Goal: Feedback & Contribution: Leave review/rating

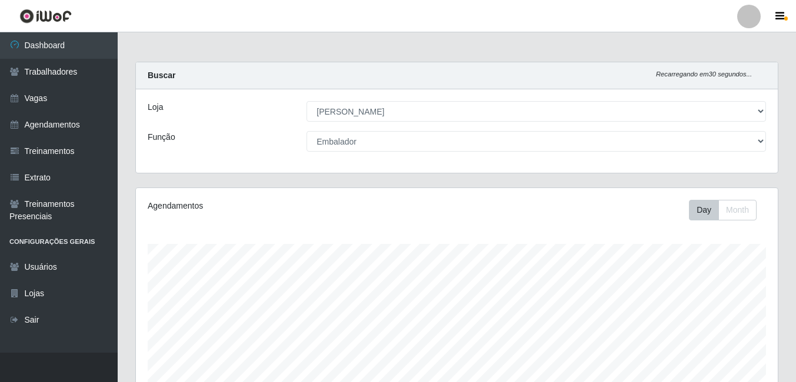
select select "430"
select select "1"
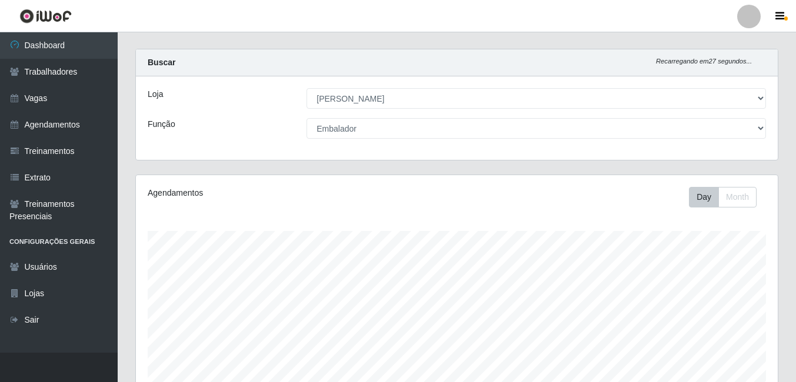
scroll to position [366, 0]
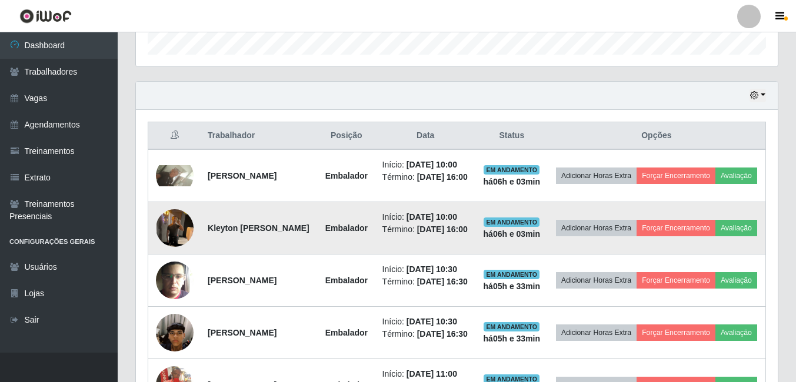
click at [174, 253] on img at bounding box center [175, 228] width 38 height 50
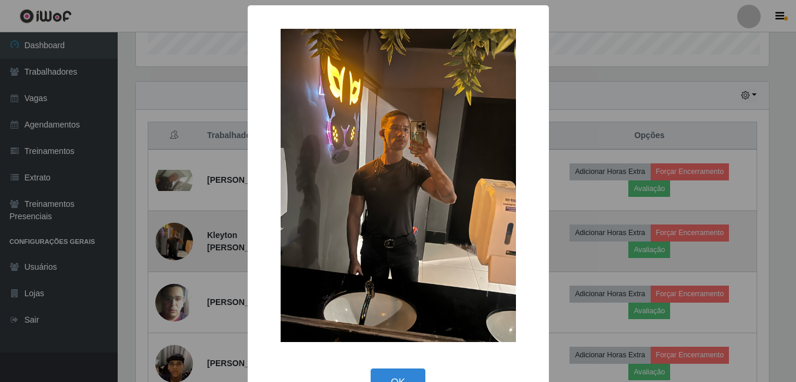
scroll to position [244, 636]
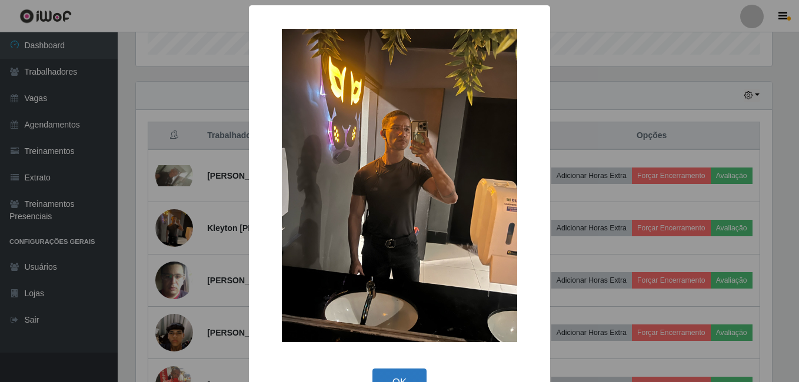
click at [389, 372] on button "OK" at bounding box center [399, 383] width 55 height 28
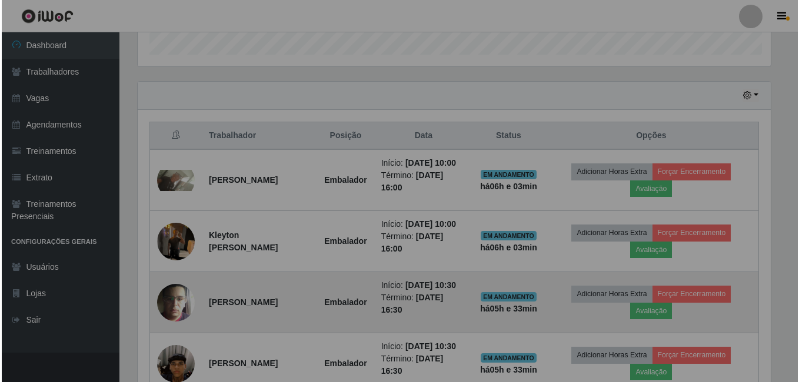
scroll to position [244, 642]
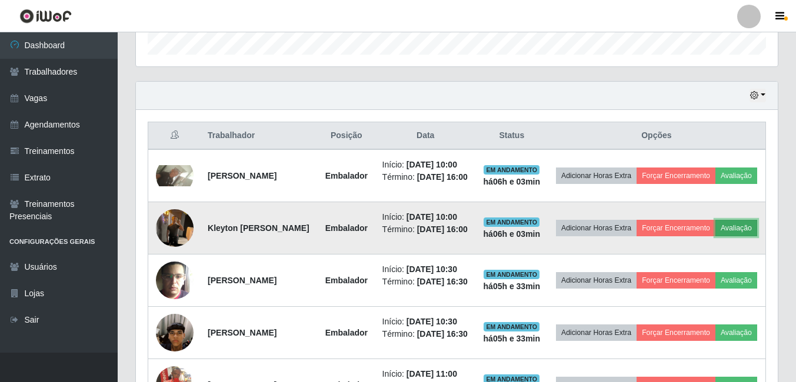
click at [715, 236] on button "Avaliação" at bounding box center [736, 228] width 42 height 16
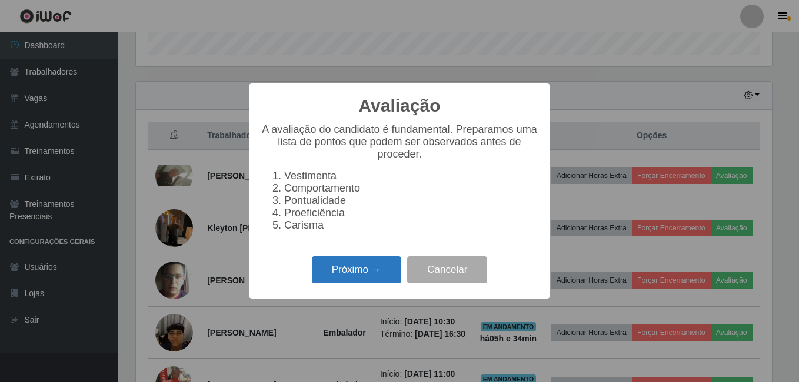
click at [352, 273] on button "Próximo →" at bounding box center [356, 270] width 89 height 28
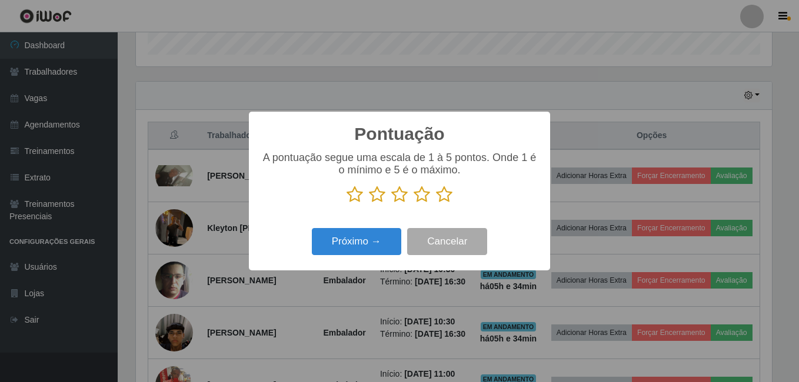
click at [446, 193] on icon at bounding box center [444, 195] width 16 height 18
click at [436, 203] on input "radio" at bounding box center [436, 203] width 0 height 0
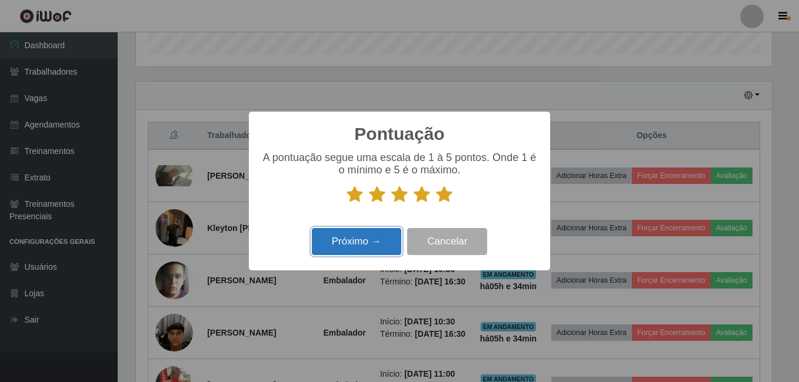
click at [365, 238] on button "Próximo →" at bounding box center [356, 242] width 89 height 28
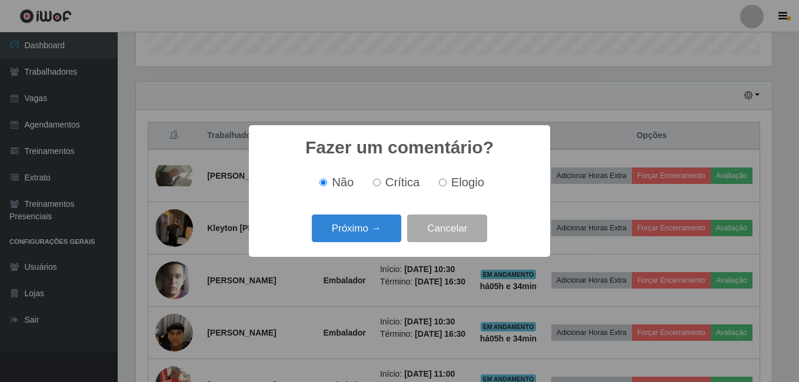
click at [439, 183] on input "Elogio" at bounding box center [443, 183] width 8 height 8
radio input "true"
click at [376, 226] on button "Próximo →" at bounding box center [356, 229] width 89 height 28
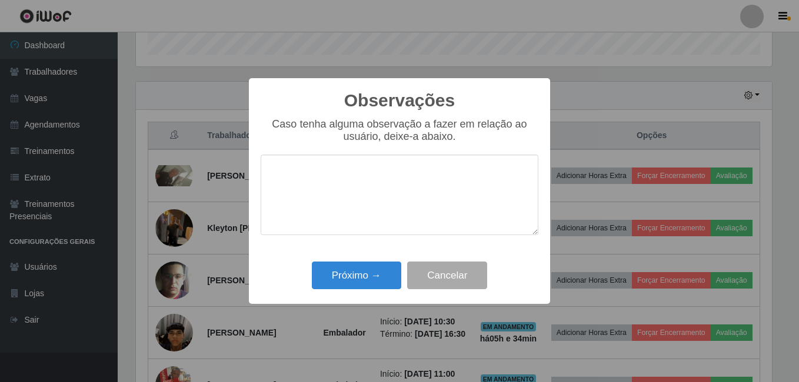
click at [334, 201] on textarea at bounding box center [400, 195] width 278 height 81
type textarea "M"
click at [335, 199] on textarea at bounding box center [400, 195] width 278 height 81
type textarea "p"
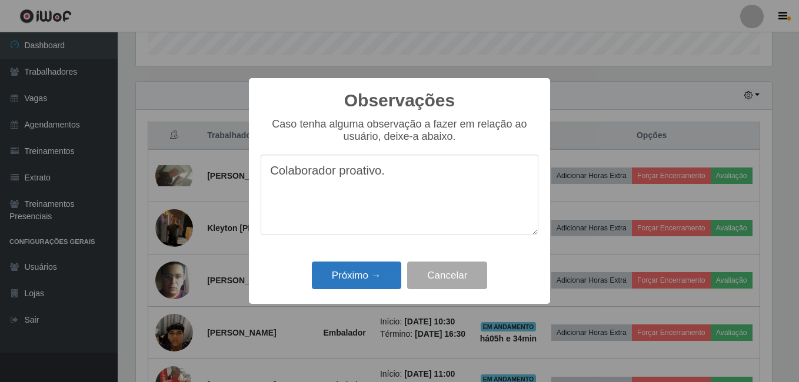
type textarea "Colaborador proativo."
click at [349, 279] on button "Próximo →" at bounding box center [356, 276] width 89 height 28
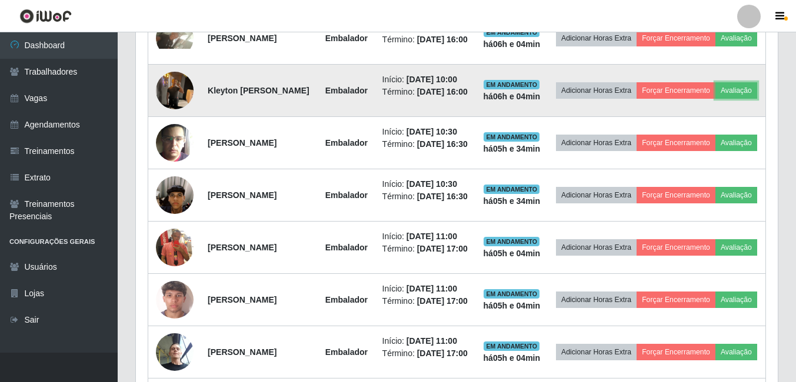
scroll to position [483, 0]
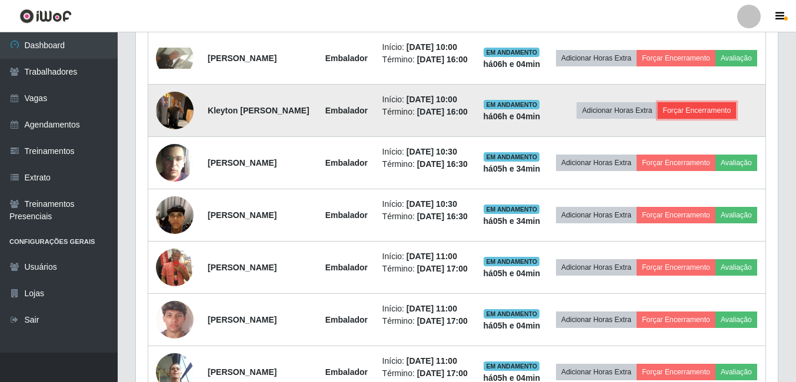
click at [700, 119] on button "Forçar Encerramento" at bounding box center [697, 110] width 79 height 16
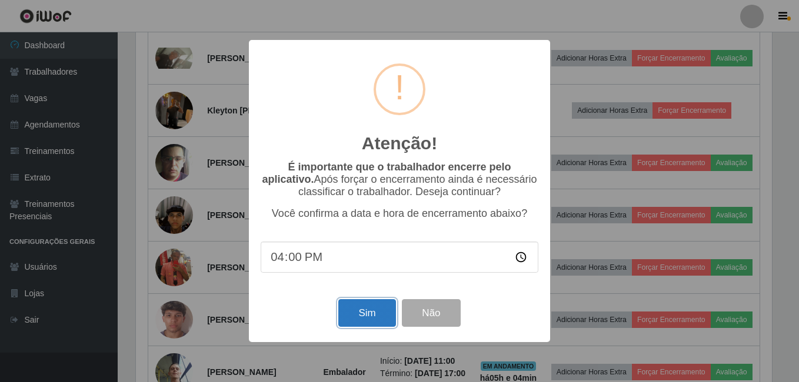
click at [372, 312] on button "Sim" at bounding box center [366, 313] width 57 height 28
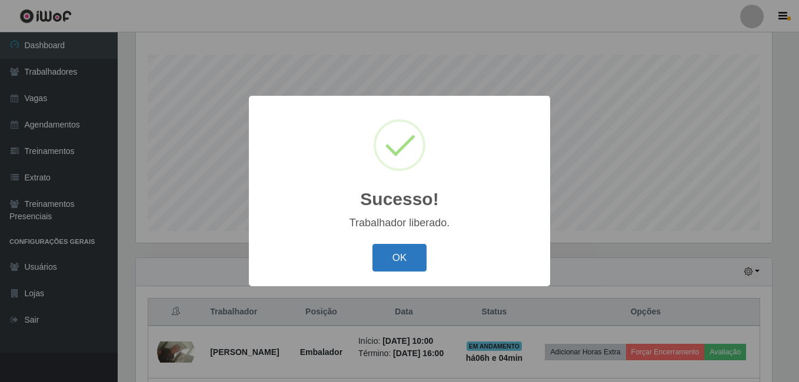
click at [405, 253] on button "OK" at bounding box center [399, 258] width 55 height 28
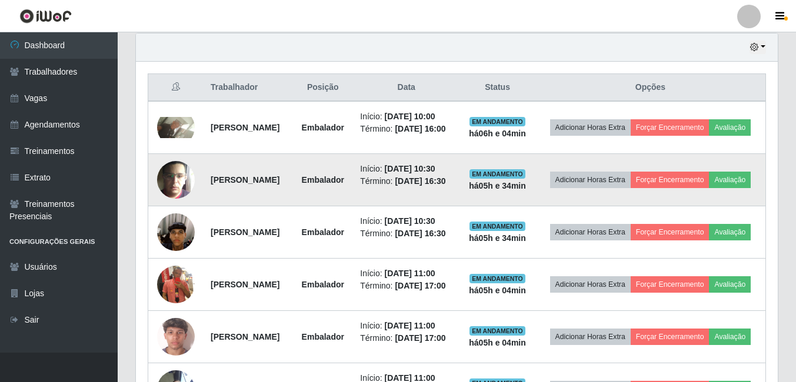
scroll to position [425, 0]
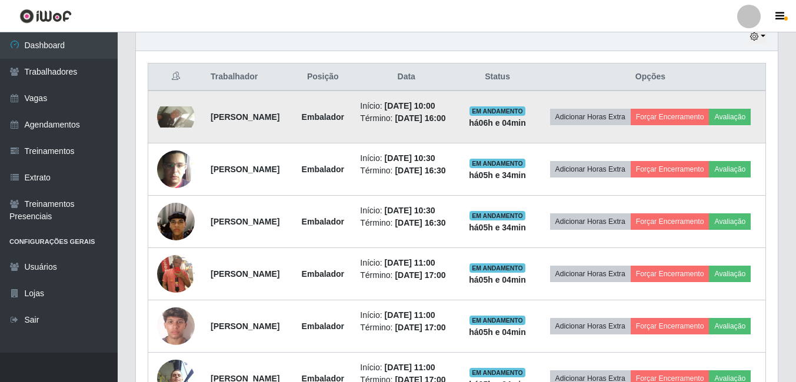
click at [161, 122] on img at bounding box center [176, 116] width 38 height 21
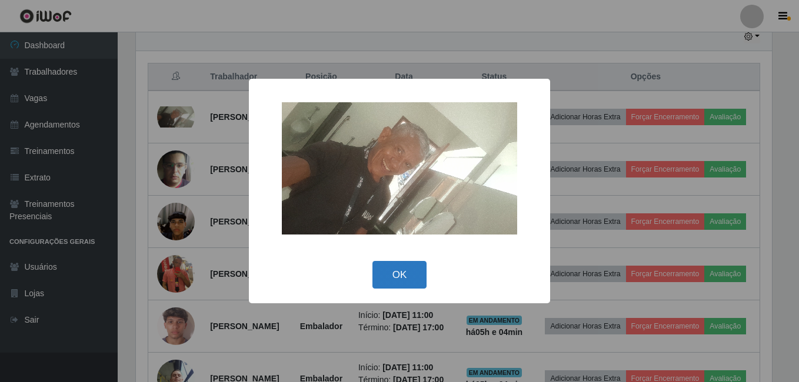
click at [398, 271] on button "OK" at bounding box center [399, 275] width 55 height 28
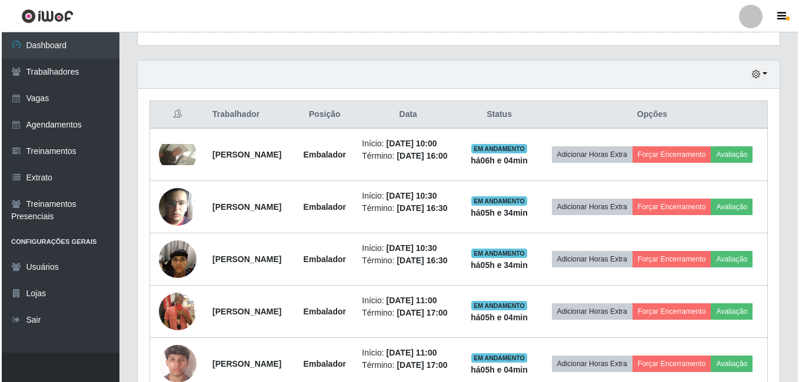
scroll to position [425, 0]
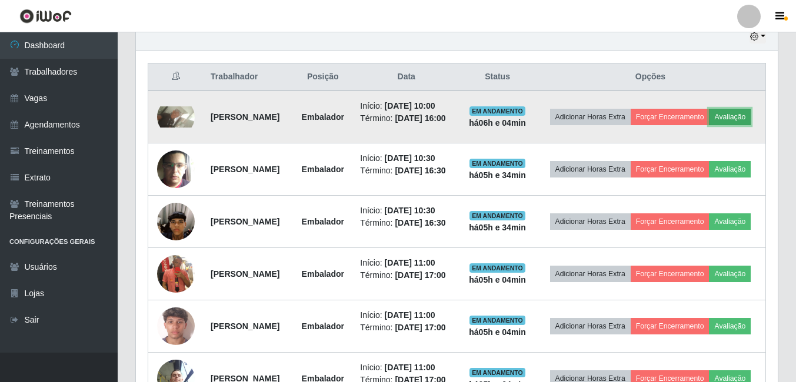
click at [709, 125] on button "Avaliação" at bounding box center [730, 117] width 42 height 16
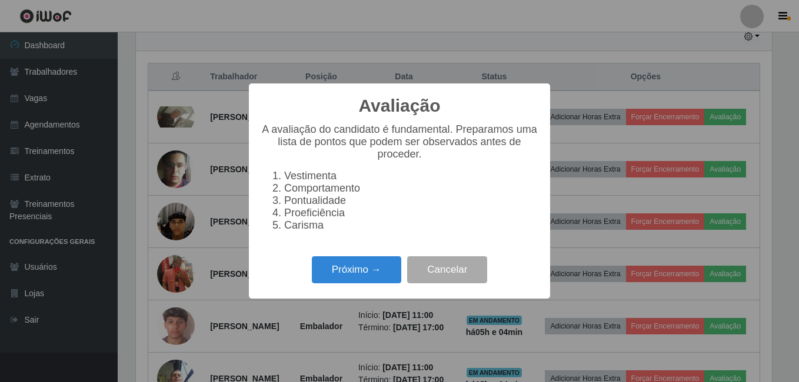
scroll to position [244, 636]
click at [370, 272] on button "Próximo →" at bounding box center [356, 270] width 89 height 28
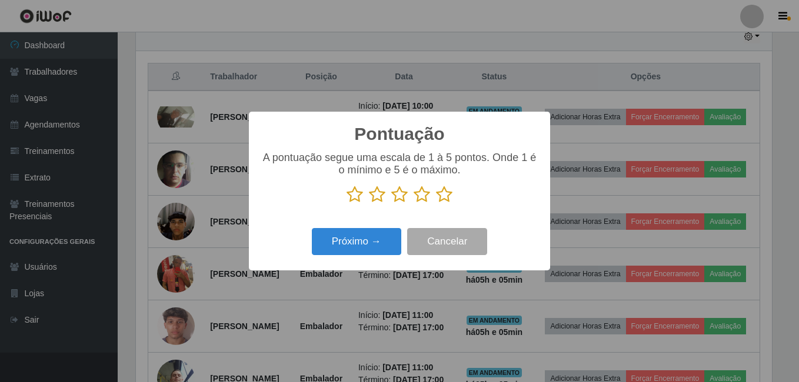
click at [440, 195] on icon at bounding box center [444, 195] width 16 height 18
click at [436, 203] on input "radio" at bounding box center [436, 203] width 0 height 0
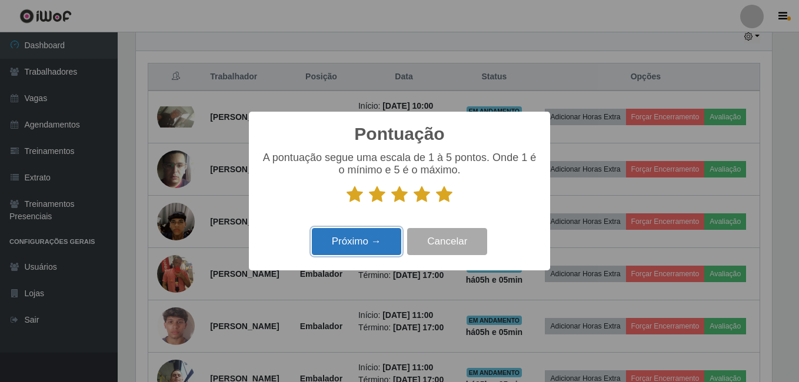
click at [371, 235] on button "Próximo →" at bounding box center [356, 242] width 89 height 28
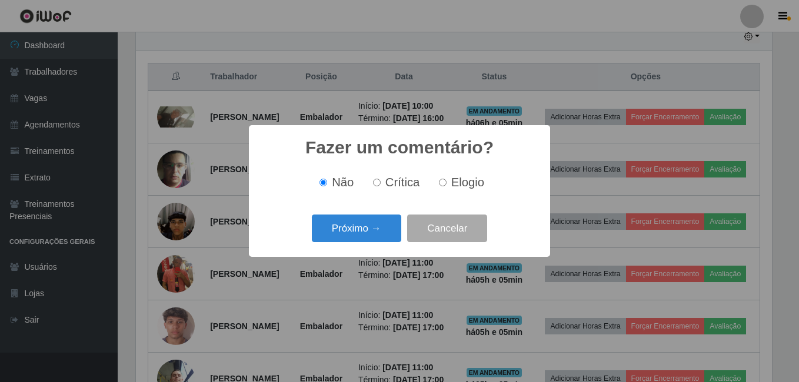
click at [443, 183] on input "Elogio" at bounding box center [443, 183] width 8 height 8
radio input "true"
click at [369, 227] on button "Próximo →" at bounding box center [356, 229] width 89 height 28
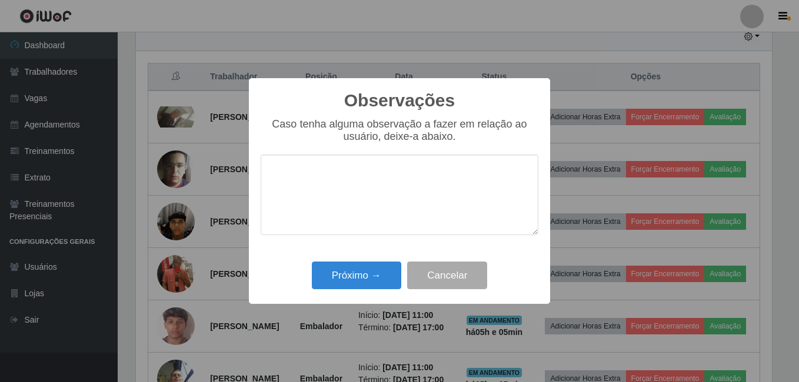
click at [293, 168] on textarea at bounding box center [400, 195] width 278 height 81
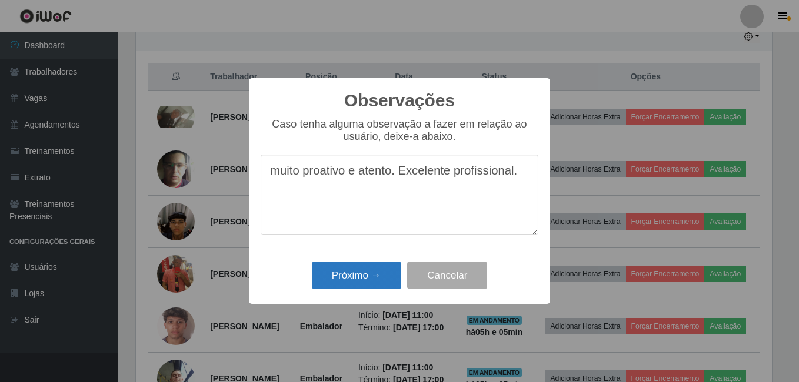
type textarea "muito proativo e atento. Excelente profissional."
click at [358, 279] on button "Próximo →" at bounding box center [356, 276] width 89 height 28
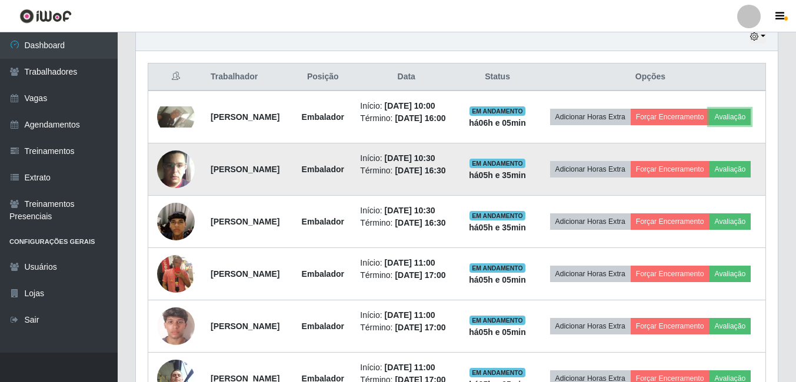
scroll to position [244, 642]
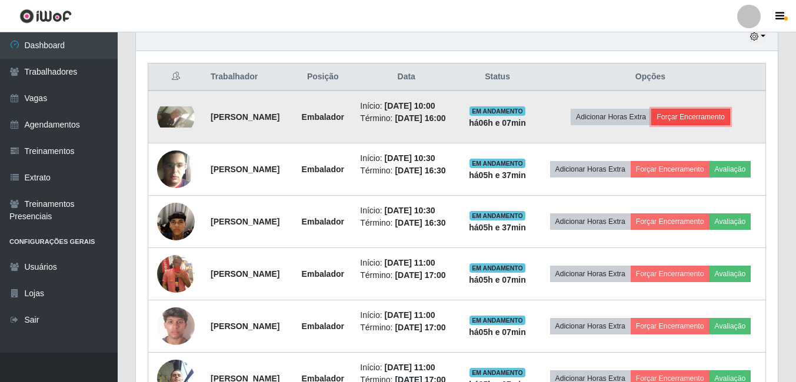
click at [703, 125] on button "Forçar Encerramento" at bounding box center [690, 117] width 79 height 16
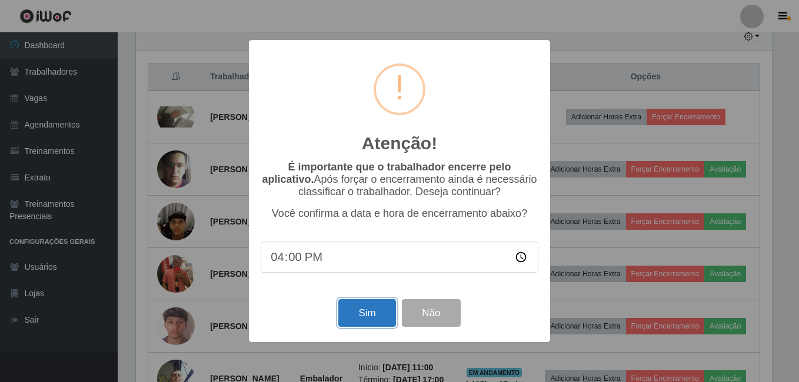
click at [356, 312] on button "Sim" at bounding box center [366, 313] width 57 height 28
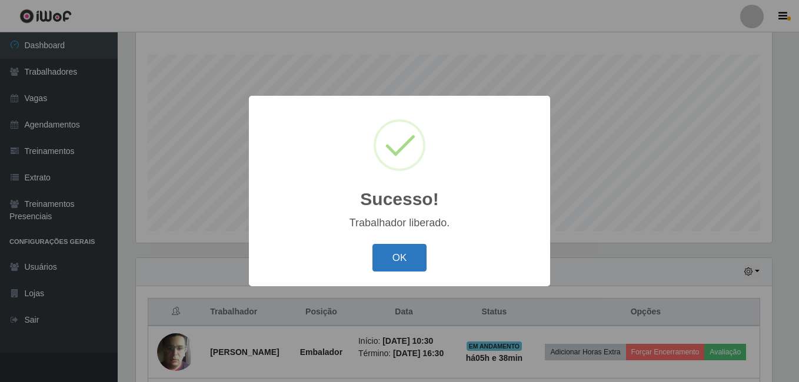
click at [400, 255] on button "OK" at bounding box center [399, 258] width 55 height 28
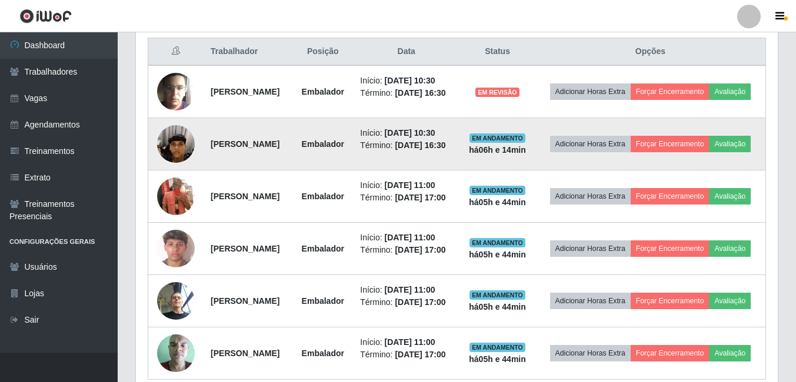
scroll to position [470, 0]
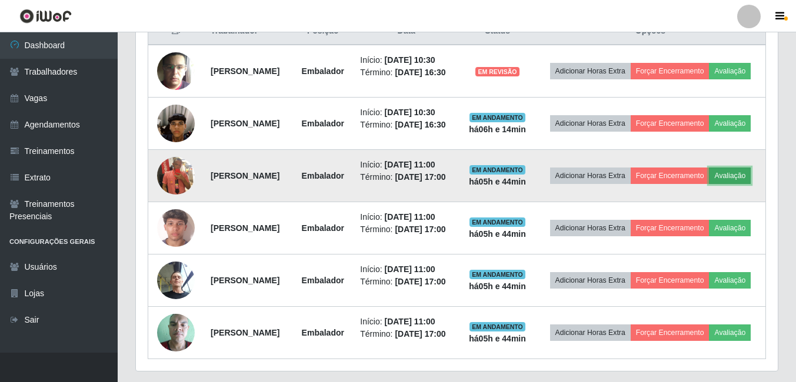
click at [709, 184] on button "Avaliação" at bounding box center [730, 176] width 42 height 16
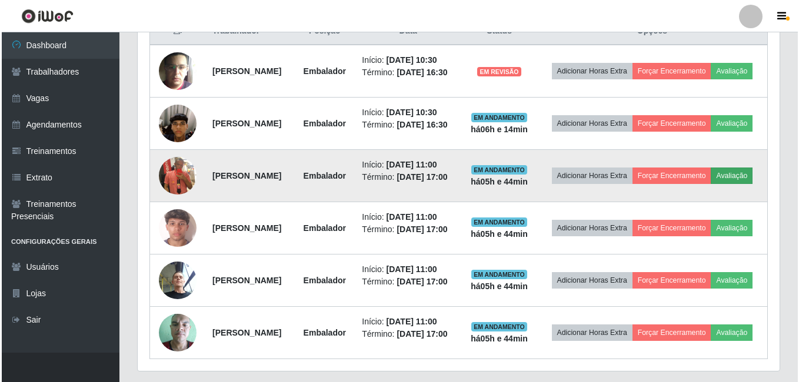
scroll to position [244, 636]
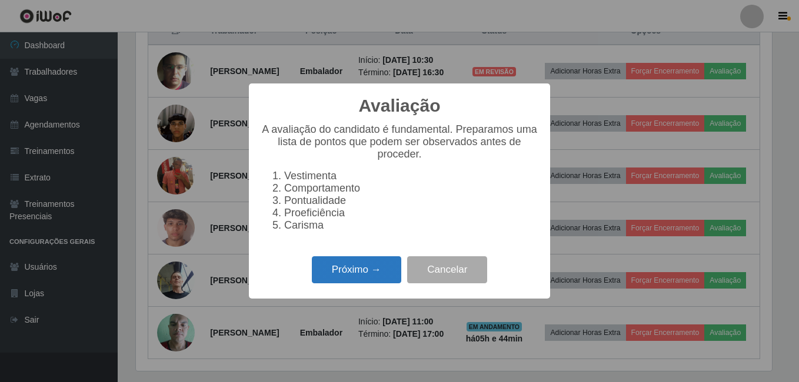
click at [362, 269] on button "Próximo →" at bounding box center [356, 270] width 89 height 28
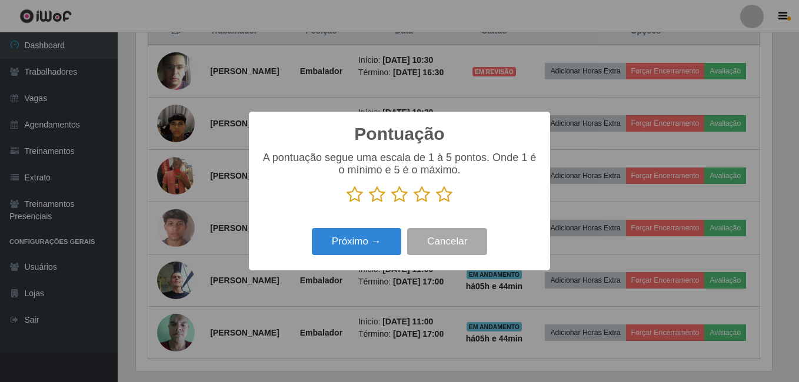
click at [402, 198] on icon at bounding box center [399, 195] width 16 height 18
click at [391, 203] on input "radio" at bounding box center [391, 203] width 0 height 0
click at [379, 239] on button "Próximo →" at bounding box center [356, 242] width 89 height 28
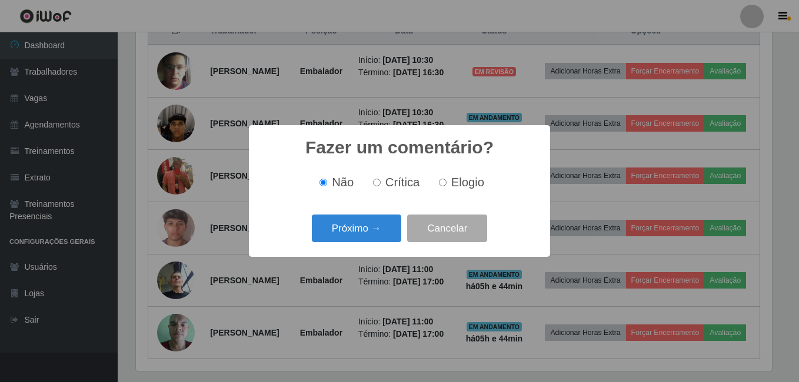
click at [394, 191] on div "Não Crítica Elogio" at bounding box center [400, 182] width 278 height 35
click at [458, 189] on span "Elogio" at bounding box center [467, 182] width 33 height 13
click at [446, 186] on input "Elogio" at bounding box center [443, 183] width 8 height 8
radio input "true"
click at [406, 182] on span "Crítica" at bounding box center [402, 182] width 35 height 13
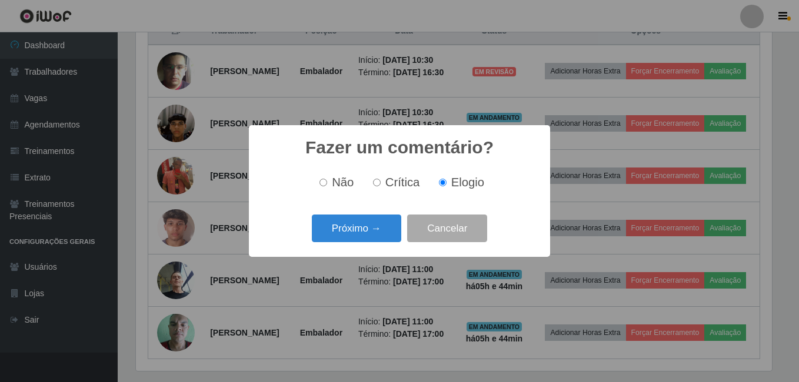
drag, startPoint x: 406, startPoint y: 182, endPoint x: 391, endPoint y: 183, distance: 14.7
click at [391, 183] on span "Crítica" at bounding box center [402, 182] width 35 height 13
click at [381, 183] on input "Crítica" at bounding box center [377, 183] width 8 height 8
radio input "true"
click at [377, 226] on button "Próximo →" at bounding box center [356, 229] width 89 height 28
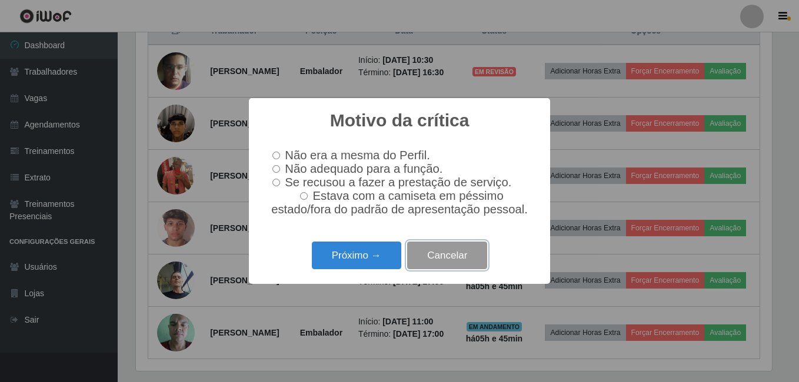
click at [425, 259] on button "Cancelar" at bounding box center [447, 256] width 80 height 28
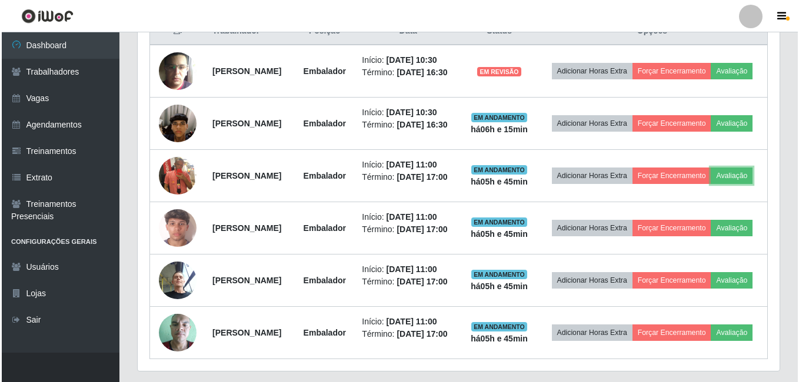
scroll to position [244, 642]
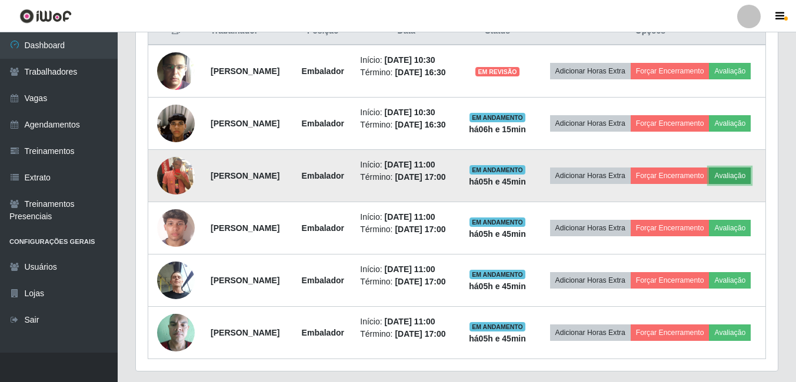
click at [709, 184] on button "Avaliação" at bounding box center [730, 176] width 42 height 16
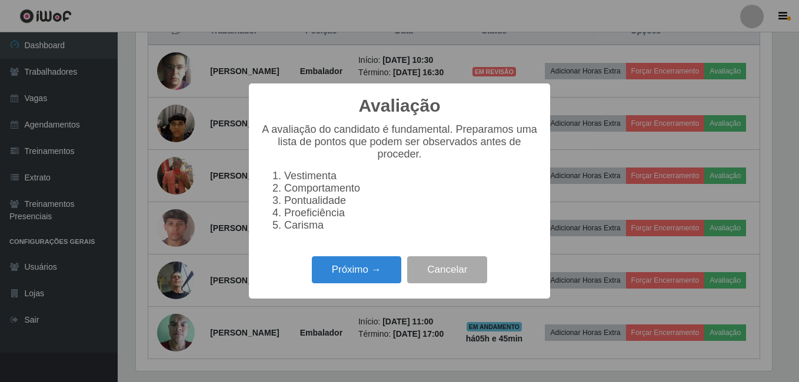
scroll to position [244, 636]
click at [369, 276] on button "Próximo →" at bounding box center [356, 270] width 89 height 28
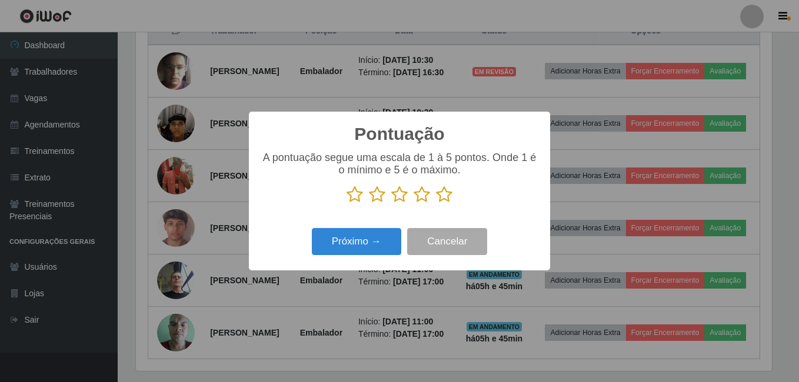
scroll to position [587873, 587482]
click at [401, 198] on icon at bounding box center [399, 195] width 16 height 18
click at [391, 203] on input "radio" at bounding box center [391, 203] width 0 height 0
click at [382, 241] on button "Próximo →" at bounding box center [356, 242] width 89 height 28
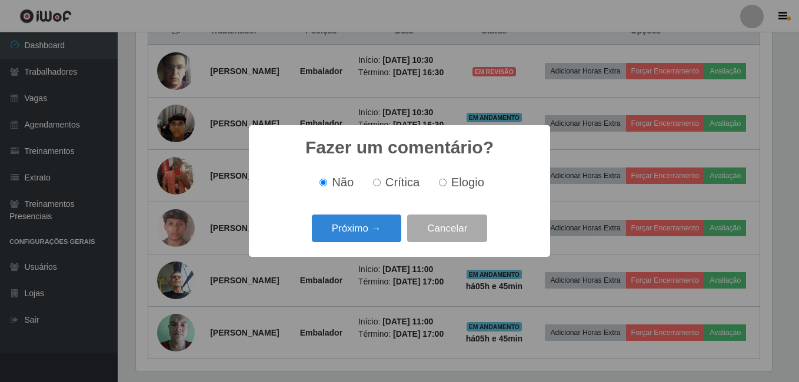
click at [460, 190] on div "Não Crítica Elogio" at bounding box center [400, 182] width 278 height 35
drag, startPoint x: 459, startPoint y: 188, endPoint x: 449, endPoint y: 188, distance: 10.0
click at [459, 188] on span "Elogio" at bounding box center [467, 182] width 33 height 13
click at [446, 186] on input "Elogio" at bounding box center [443, 183] width 8 height 8
radio input "true"
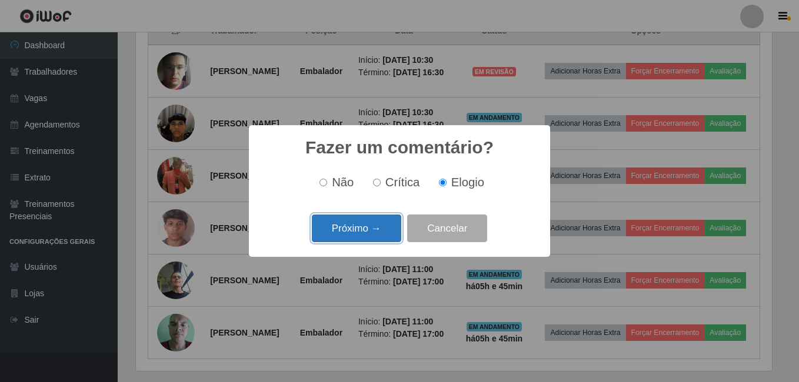
click at [388, 223] on button "Próximo →" at bounding box center [356, 229] width 89 height 28
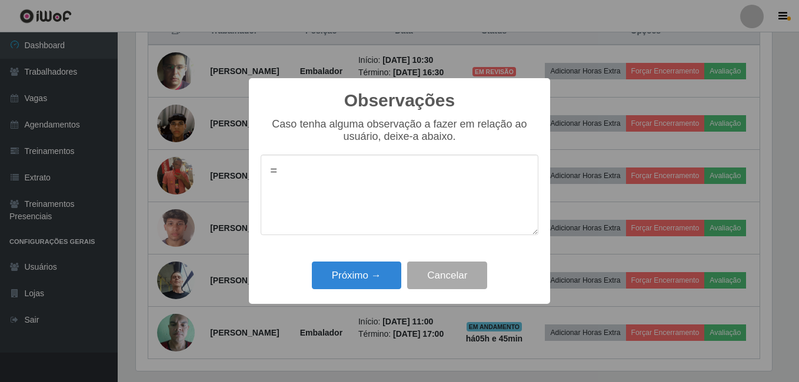
drag, startPoint x: 328, startPoint y: 190, endPoint x: 277, endPoint y: 177, distance: 52.2
click at [277, 177] on textarea "=" at bounding box center [400, 195] width 278 height 81
click at [272, 177] on textarea "=" at bounding box center [400, 195] width 278 height 81
drag, startPoint x: 281, startPoint y: 176, endPoint x: 270, endPoint y: 175, distance: 10.7
click at [270, 175] on textarea "=" at bounding box center [400, 195] width 278 height 81
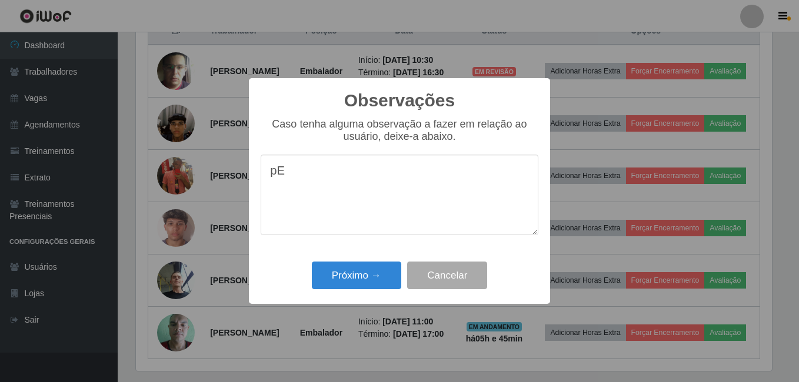
type textarea "p"
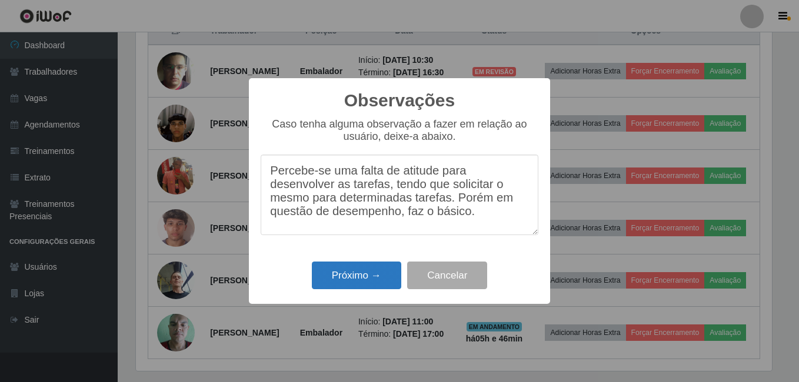
type textarea "Percebe-se uma falta de atitude para desenvolver as tarefas, tendo que solicita…"
click at [384, 272] on button "Próximo →" at bounding box center [356, 276] width 89 height 28
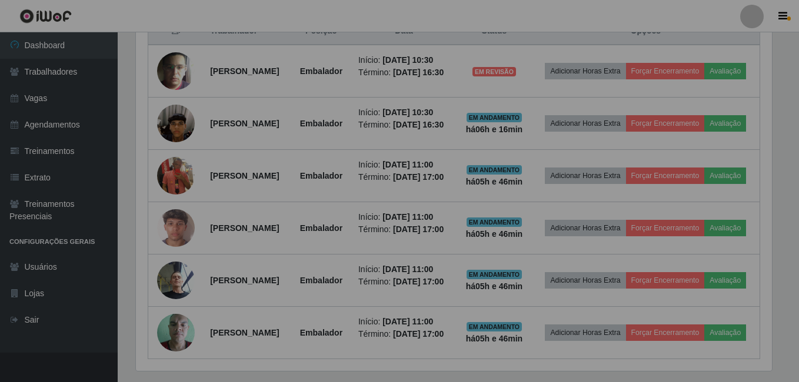
scroll to position [244, 642]
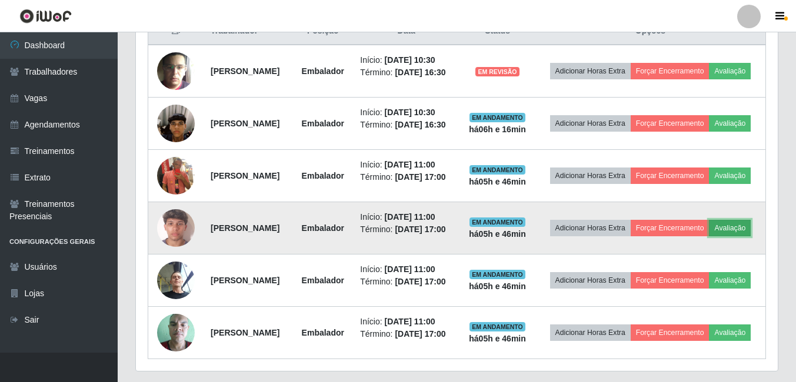
click at [709, 236] on button "Avaliação" at bounding box center [730, 228] width 42 height 16
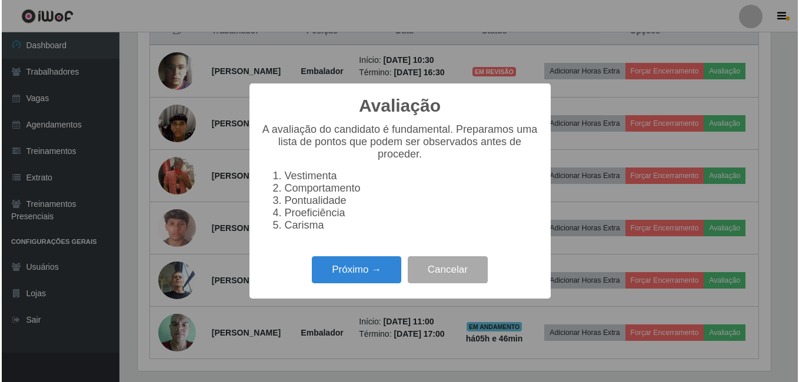
scroll to position [244, 636]
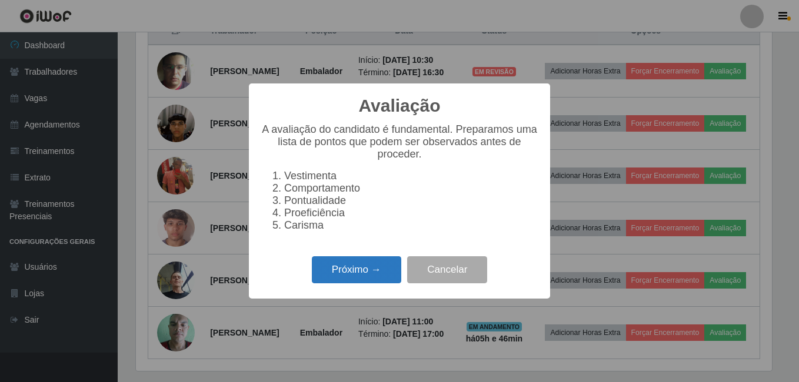
click at [362, 273] on button "Próximo →" at bounding box center [356, 270] width 89 height 28
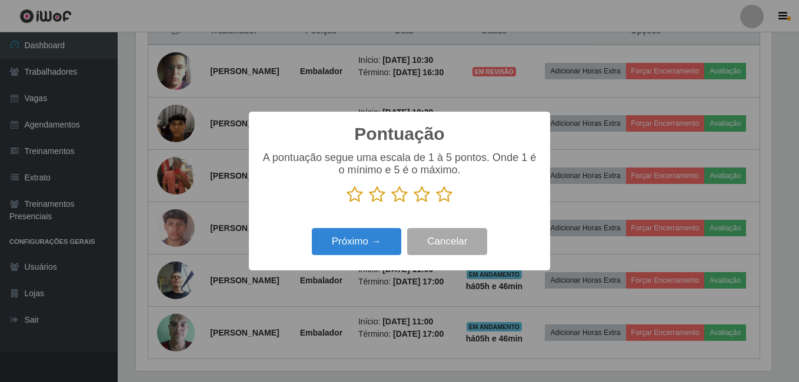
click at [398, 201] on icon at bounding box center [399, 195] width 16 height 18
click at [391, 203] on input "radio" at bounding box center [391, 203] width 0 height 0
click at [375, 193] on icon at bounding box center [377, 195] width 16 height 18
click at [369, 203] on input "radio" at bounding box center [369, 203] width 0 height 0
click at [372, 231] on button "Próximo →" at bounding box center [356, 242] width 89 height 28
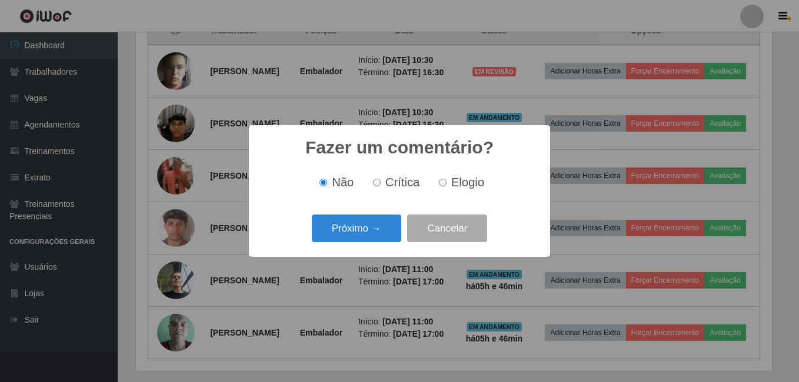
click at [452, 183] on span "Elogio" at bounding box center [467, 182] width 33 height 13
click at [446, 183] on input "Elogio" at bounding box center [443, 183] width 8 height 8
radio input "true"
click at [388, 228] on button "Próximo →" at bounding box center [356, 229] width 89 height 28
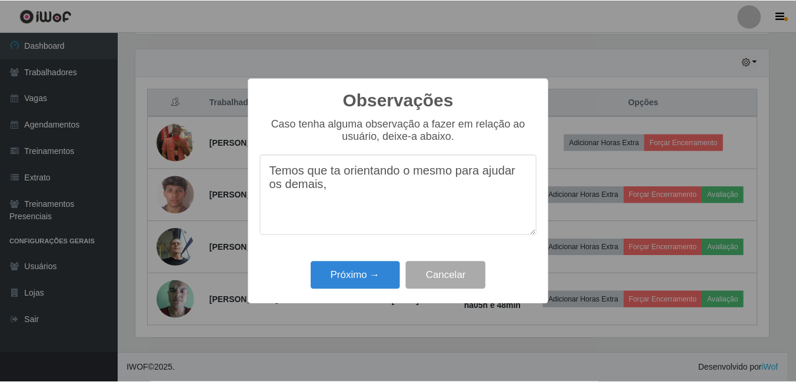
scroll to position [434, 0]
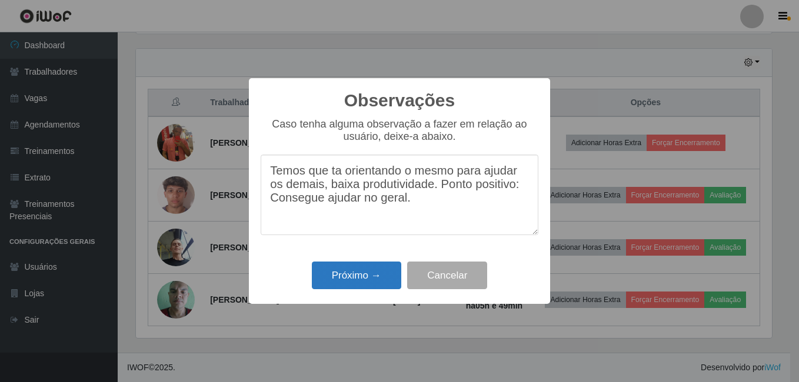
type textarea "Temos que ta orientando o mesmo para ajudar os demais, baixa produtividade. Pon…"
click at [344, 275] on button "Próximo →" at bounding box center [356, 276] width 89 height 28
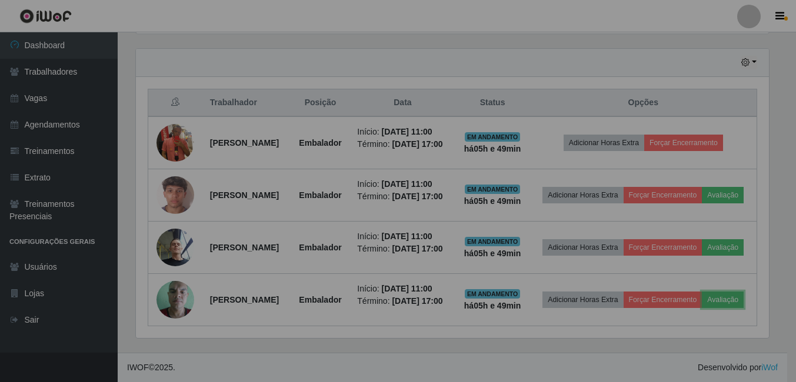
scroll to position [244, 642]
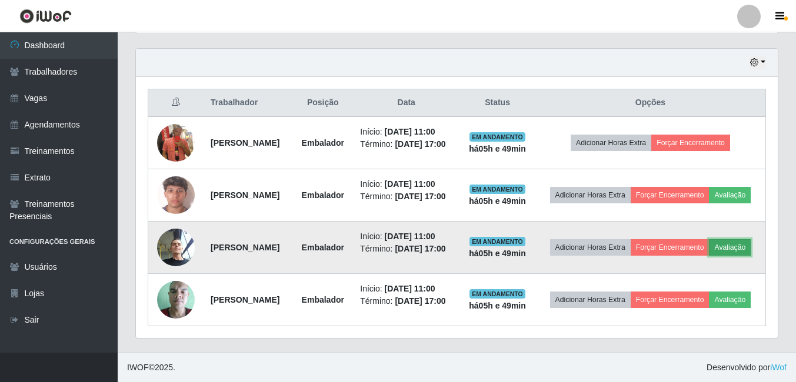
click at [709, 242] on button "Avaliação" at bounding box center [730, 247] width 42 height 16
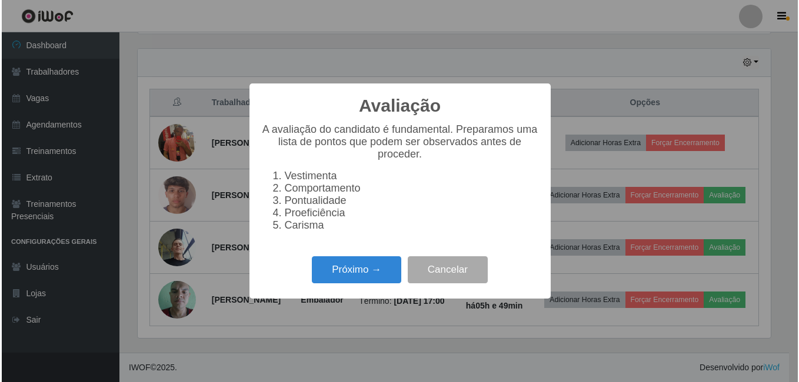
scroll to position [244, 636]
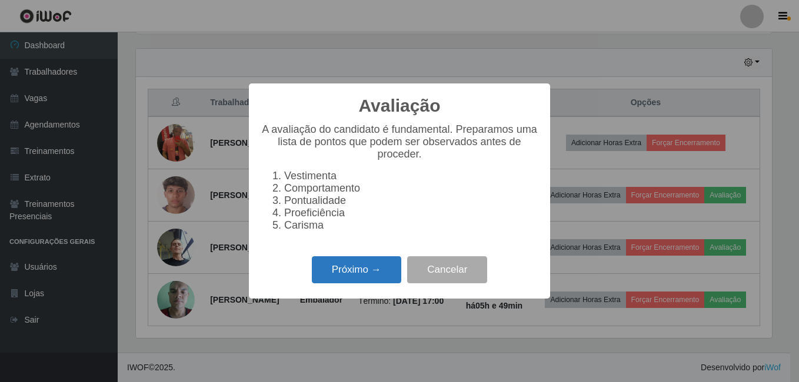
click at [340, 279] on button "Próximo →" at bounding box center [356, 270] width 89 height 28
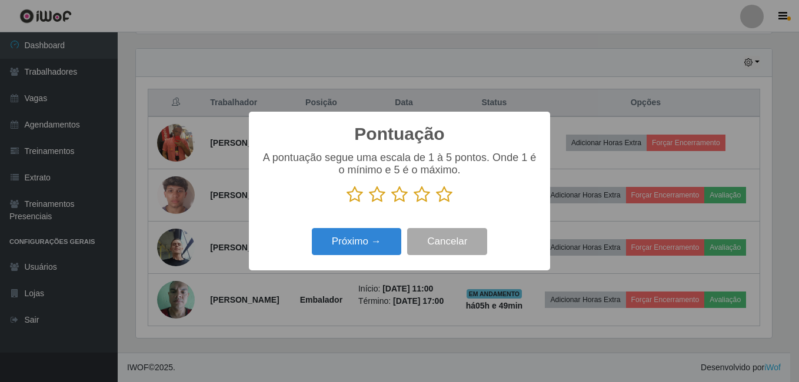
click at [425, 195] on icon at bounding box center [421, 195] width 16 height 18
click at [413, 203] on input "radio" at bounding box center [413, 203] width 0 height 0
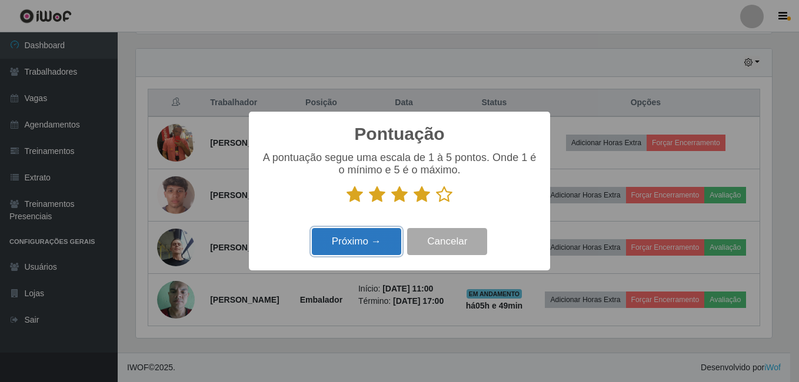
click at [368, 244] on button "Próximo →" at bounding box center [356, 242] width 89 height 28
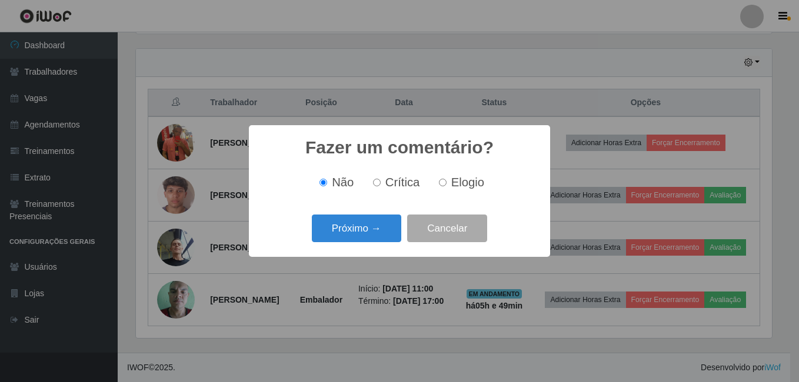
click at [462, 183] on span "Elogio" at bounding box center [467, 182] width 33 height 13
click at [446, 183] on input "Elogio" at bounding box center [443, 183] width 8 height 8
radio input "true"
click at [363, 223] on button "Próximo →" at bounding box center [356, 229] width 89 height 28
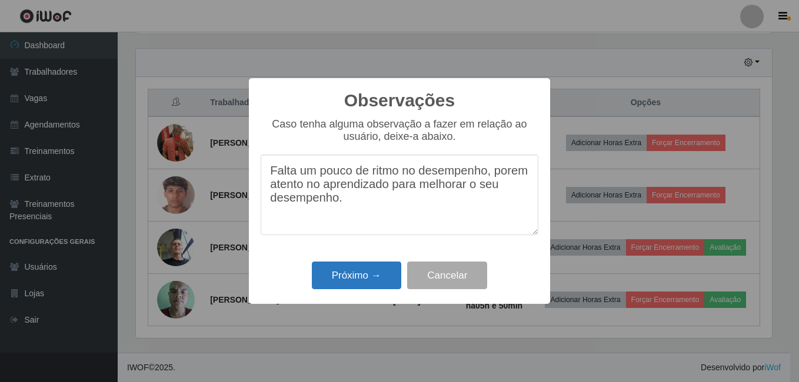
type textarea "Falta um pouco de ritmo no desempenho, porem atento no aprendizado para melhora…"
click at [355, 277] on button "Próximo →" at bounding box center [356, 276] width 89 height 28
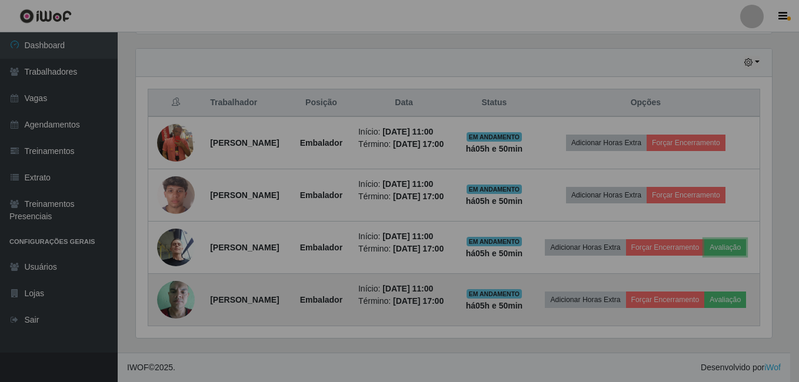
scroll to position [244, 642]
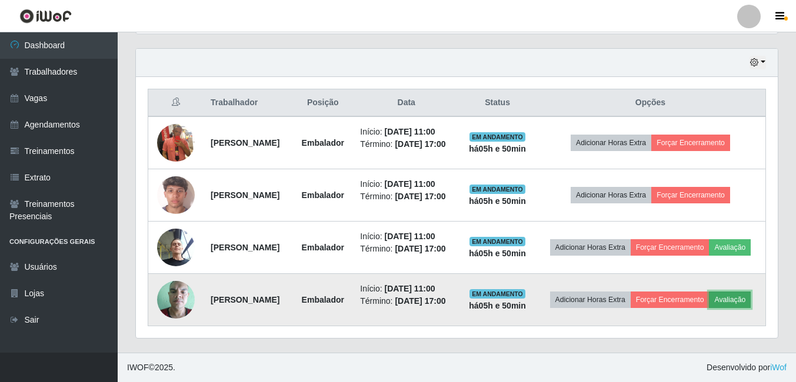
click at [709, 306] on button "Avaliação" at bounding box center [730, 300] width 42 height 16
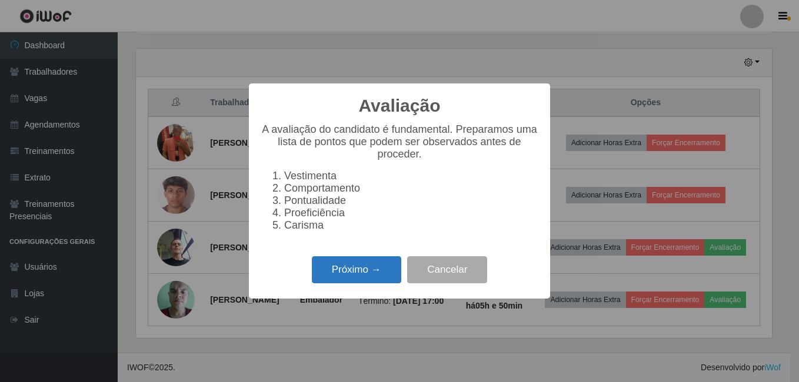
click at [351, 265] on button "Próximo →" at bounding box center [356, 270] width 89 height 28
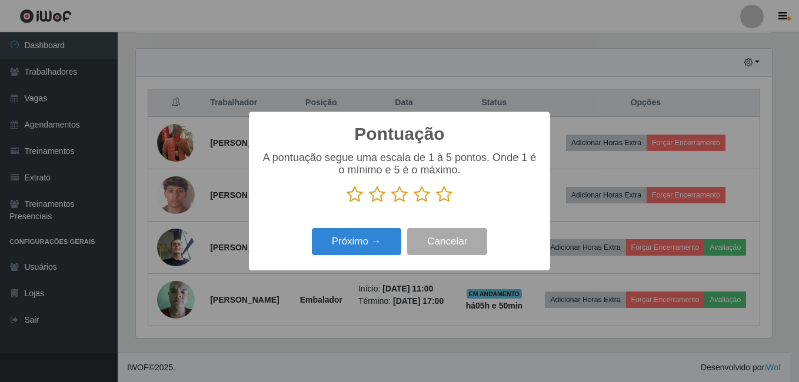
click at [439, 199] on icon at bounding box center [444, 195] width 16 height 18
click at [436, 203] on input "radio" at bounding box center [436, 203] width 0 height 0
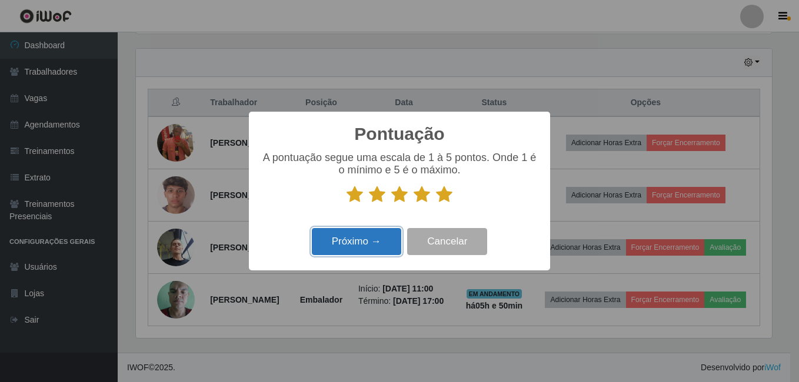
click at [381, 238] on button "Próximo →" at bounding box center [356, 242] width 89 height 28
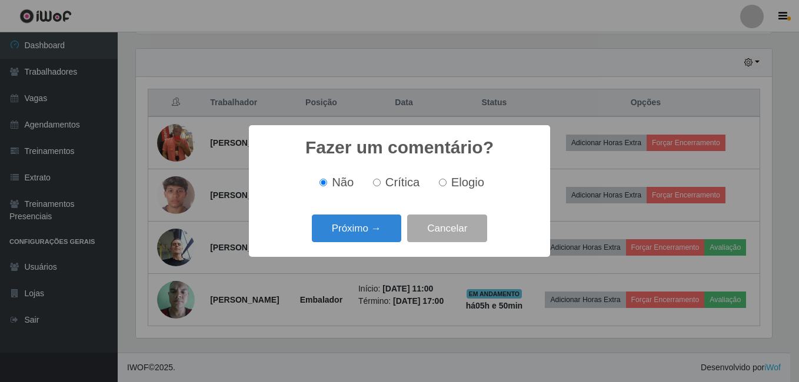
click at [458, 176] on span "Elogio" at bounding box center [467, 182] width 33 height 13
click at [446, 179] on input "Elogio" at bounding box center [443, 183] width 8 height 8
radio input "true"
click at [451, 178] on span "Elogio" at bounding box center [467, 182] width 33 height 13
click at [446, 179] on input "Elogio" at bounding box center [443, 183] width 8 height 8
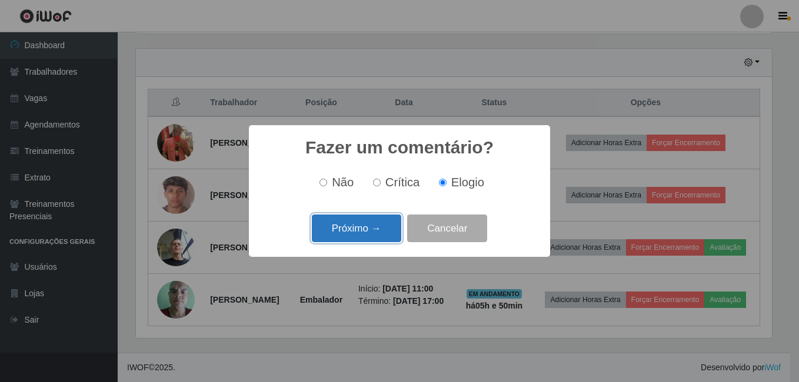
click at [352, 219] on button "Próximo →" at bounding box center [356, 229] width 89 height 28
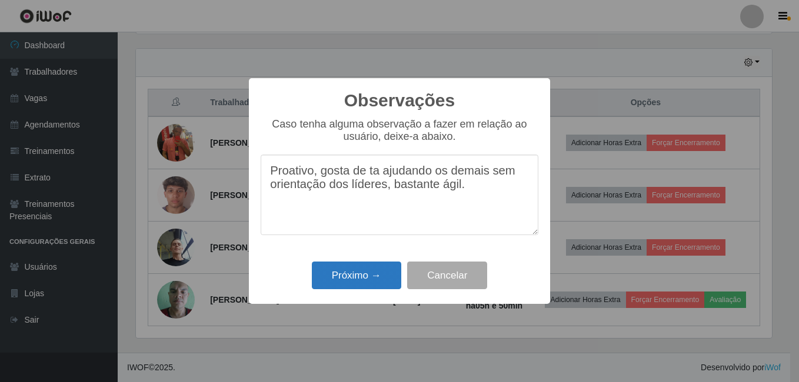
type textarea "Proativo, gosta de ta ajudando os demais sem orientação dos líderes, bastante á…"
click at [369, 276] on button "Próximo →" at bounding box center [356, 276] width 89 height 28
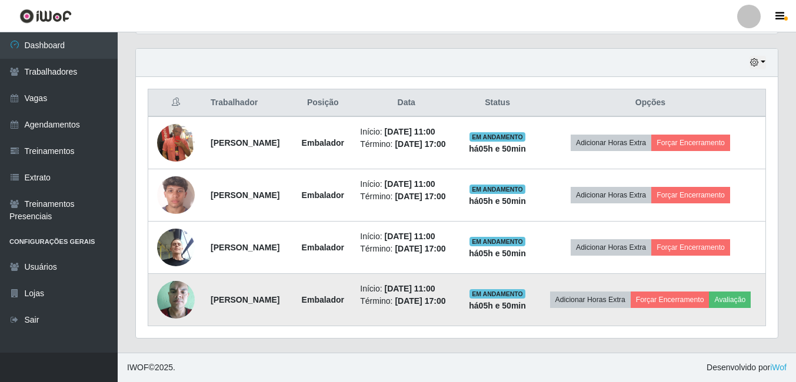
scroll to position [244, 642]
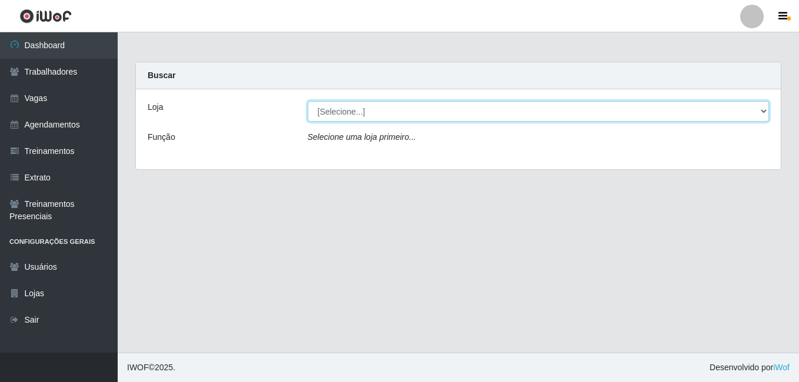
click at [349, 112] on select "[Selecione...] [PERSON_NAME]" at bounding box center [539, 111] width 462 height 21
select select "430"
click at [308, 101] on select "[Selecione...] [PERSON_NAME]" at bounding box center [539, 111] width 462 height 21
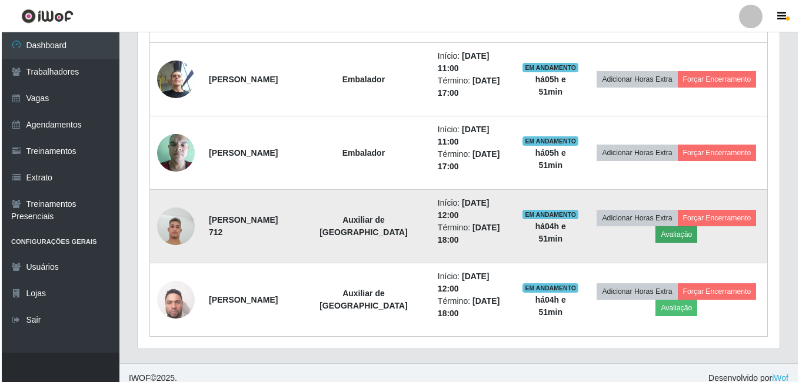
scroll to position [630, 0]
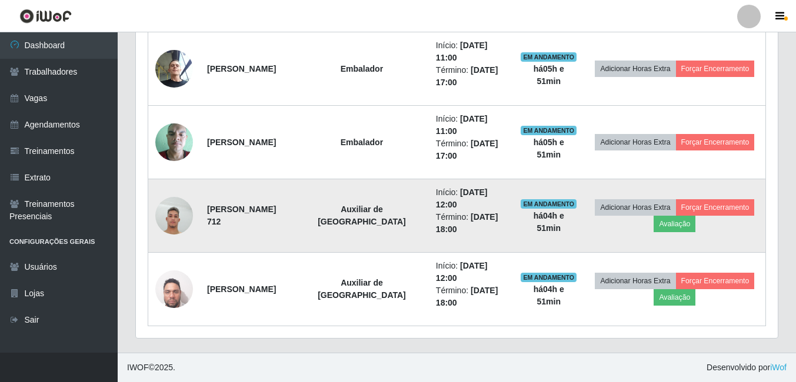
click at [177, 218] on img at bounding box center [174, 216] width 38 height 50
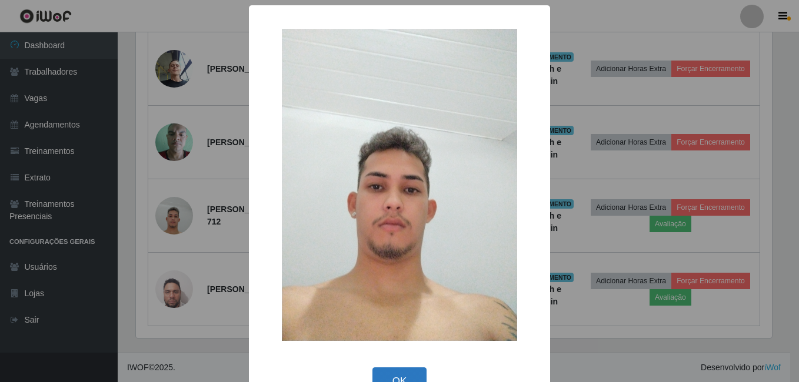
click at [403, 368] on button "OK" at bounding box center [399, 382] width 55 height 28
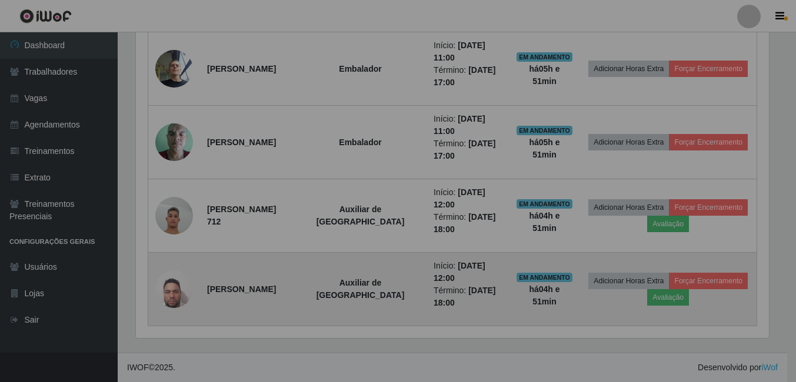
scroll to position [244, 642]
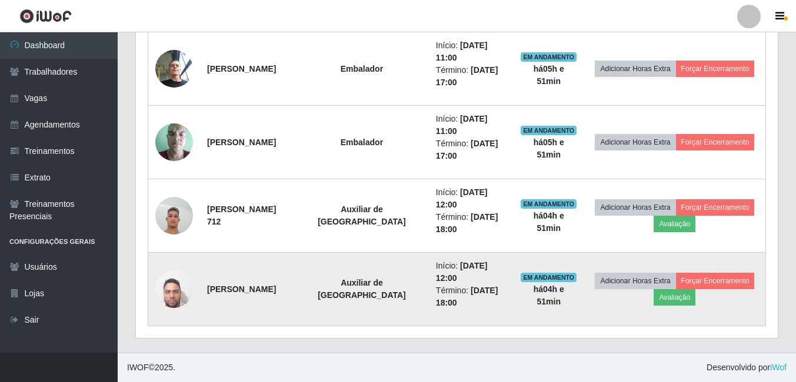
click at [172, 301] on img at bounding box center [174, 289] width 38 height 50
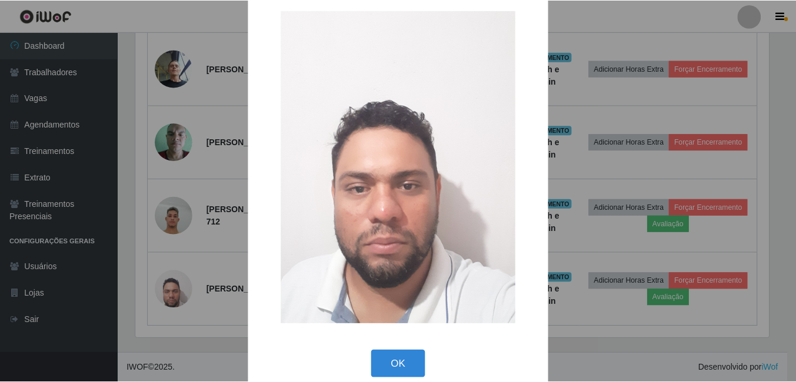
scroll to position [34, 0]
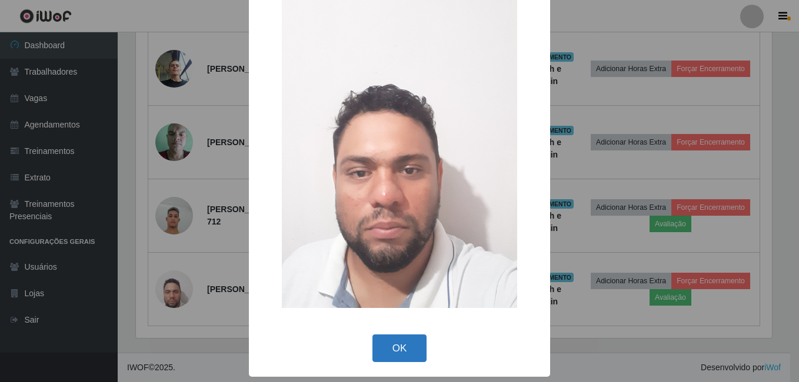
click at [373, 356] on button "OK" at bounding box center [399, 349] width 55 height 28
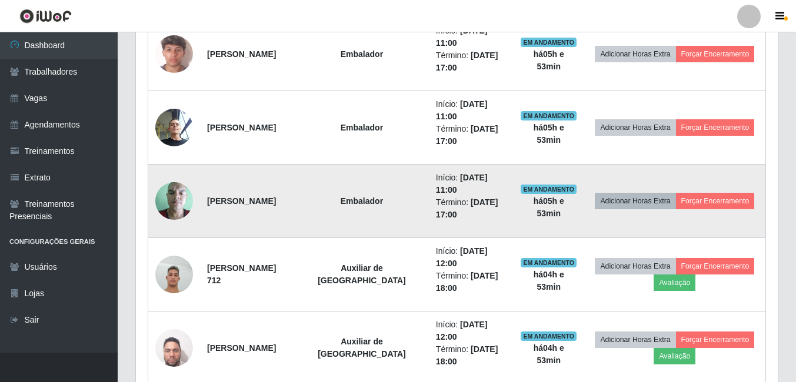
scroll to position [630, 0]
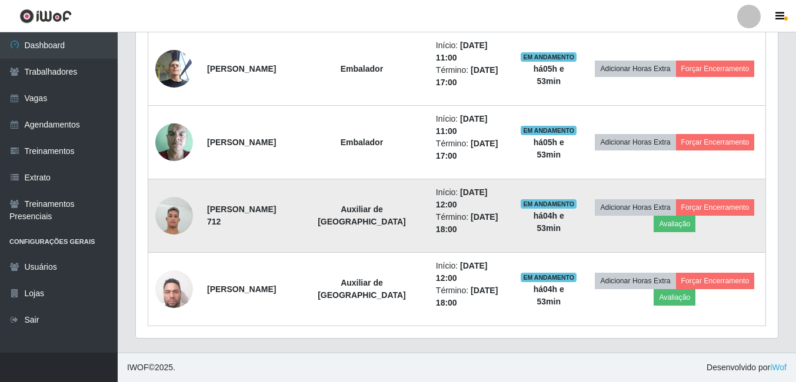
click at [166, 217] on img at bounding box center [174, 216] width 38 height 50
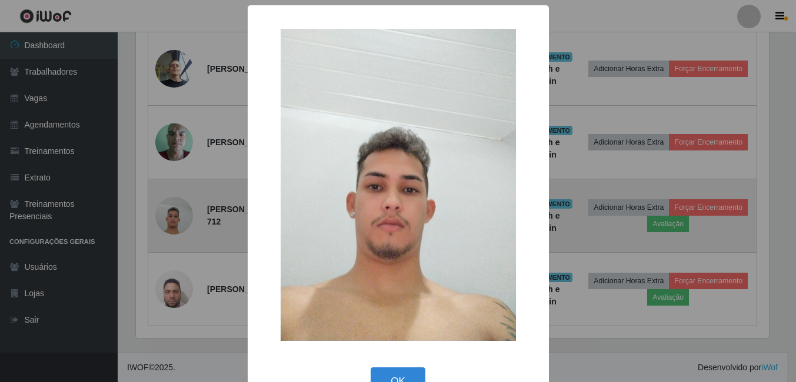
scroll to position [244, 636]
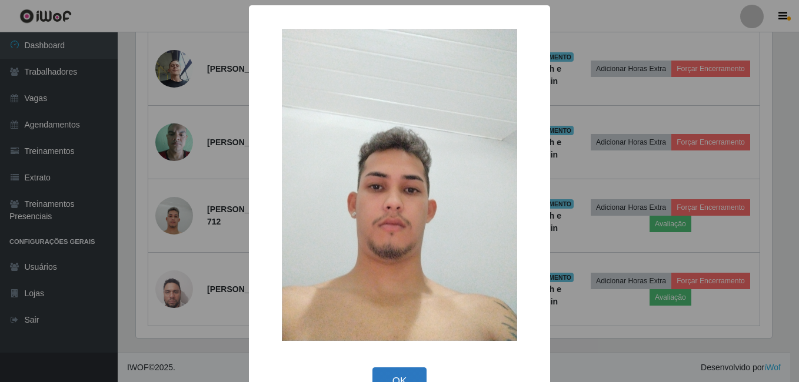
click at [405, 372] on button "OK" at bounding box center [399, 382] width 55 height 28
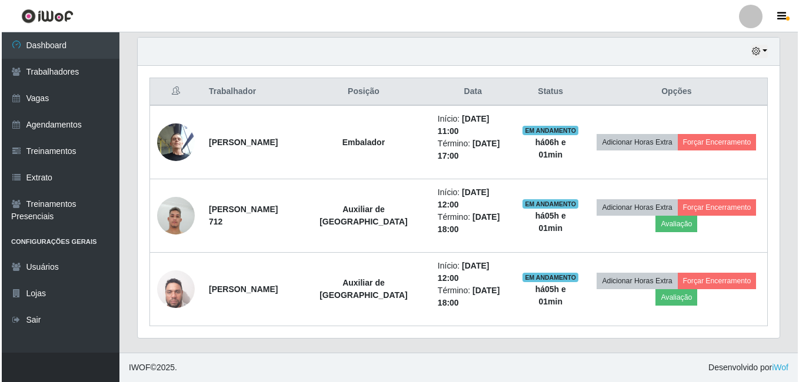
scroll to position [410, 0]
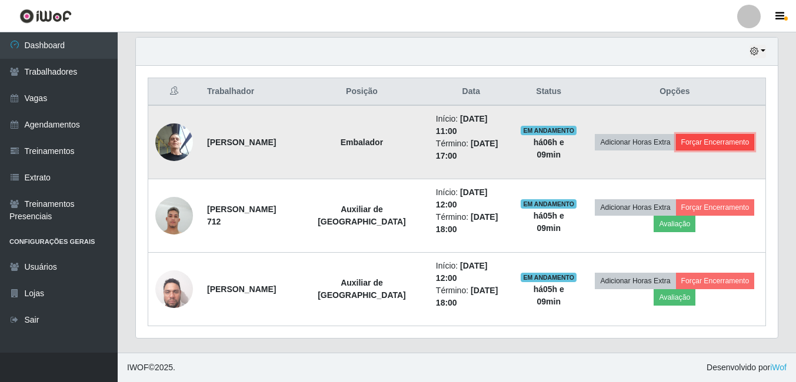
click at [705, 143] on button "Forçar Encerramento" at bounding box center [715, 142] width 79 height 16
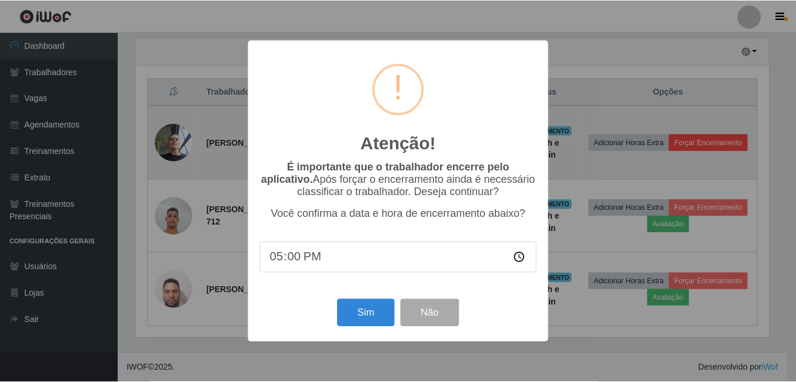
scroll to position [244, 636]
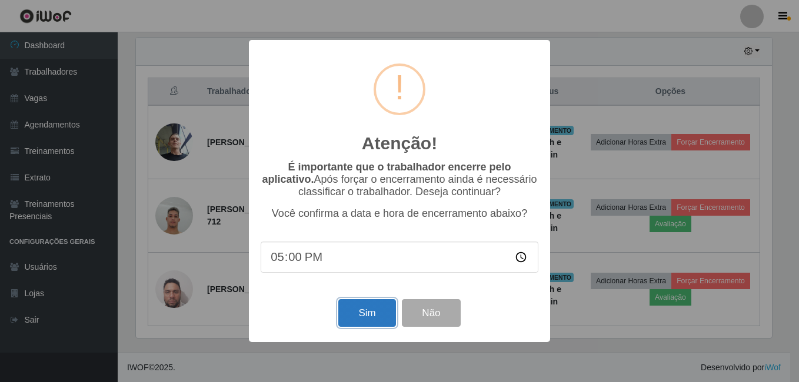
click at [361, 312] on button "Sim" at bounding box center [366, 313] width 57 height 28
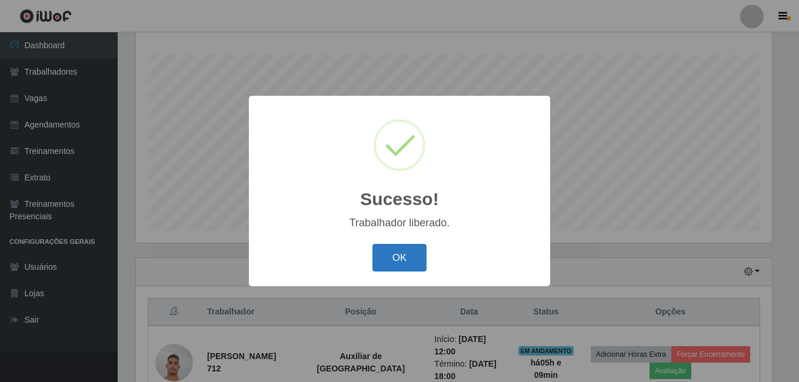
click at [392, 259] on button "OK" at bounding box center [399, 258] width 55 height 28
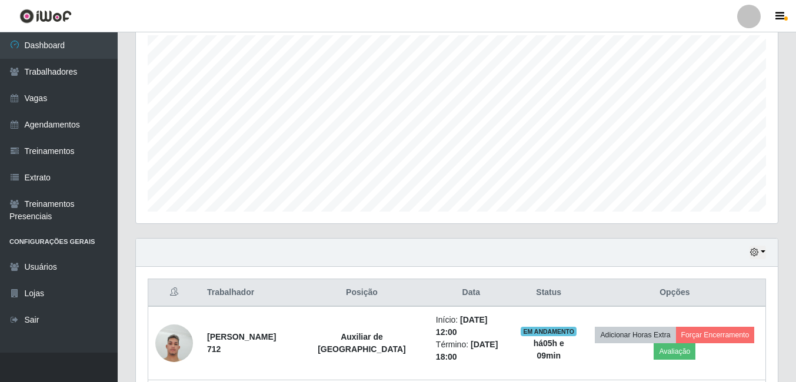
scroll to position [0, 0]
